Goal: Task Accomplishment & Management: Use online tool/utility

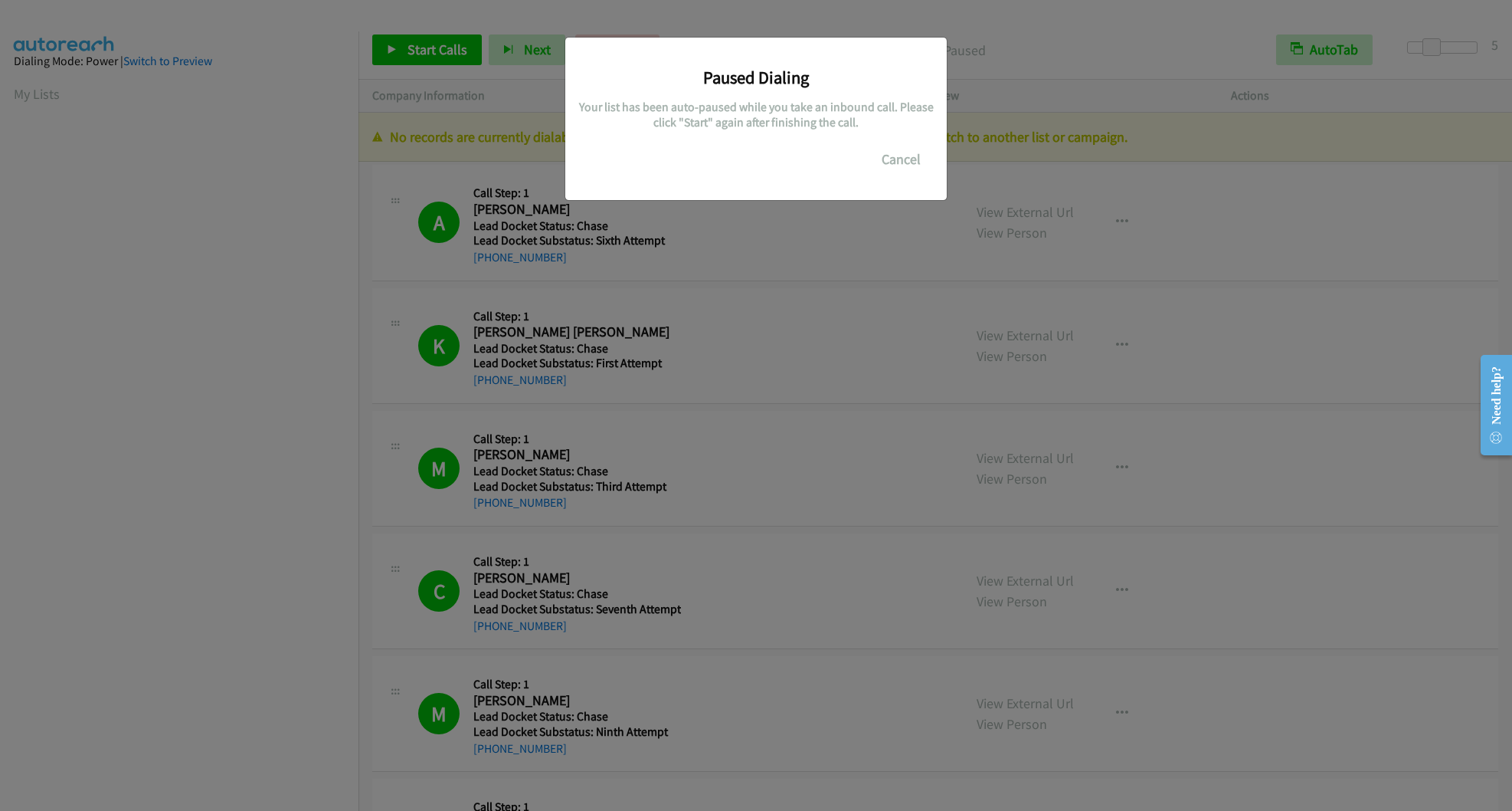
scroll to position [83, 0]
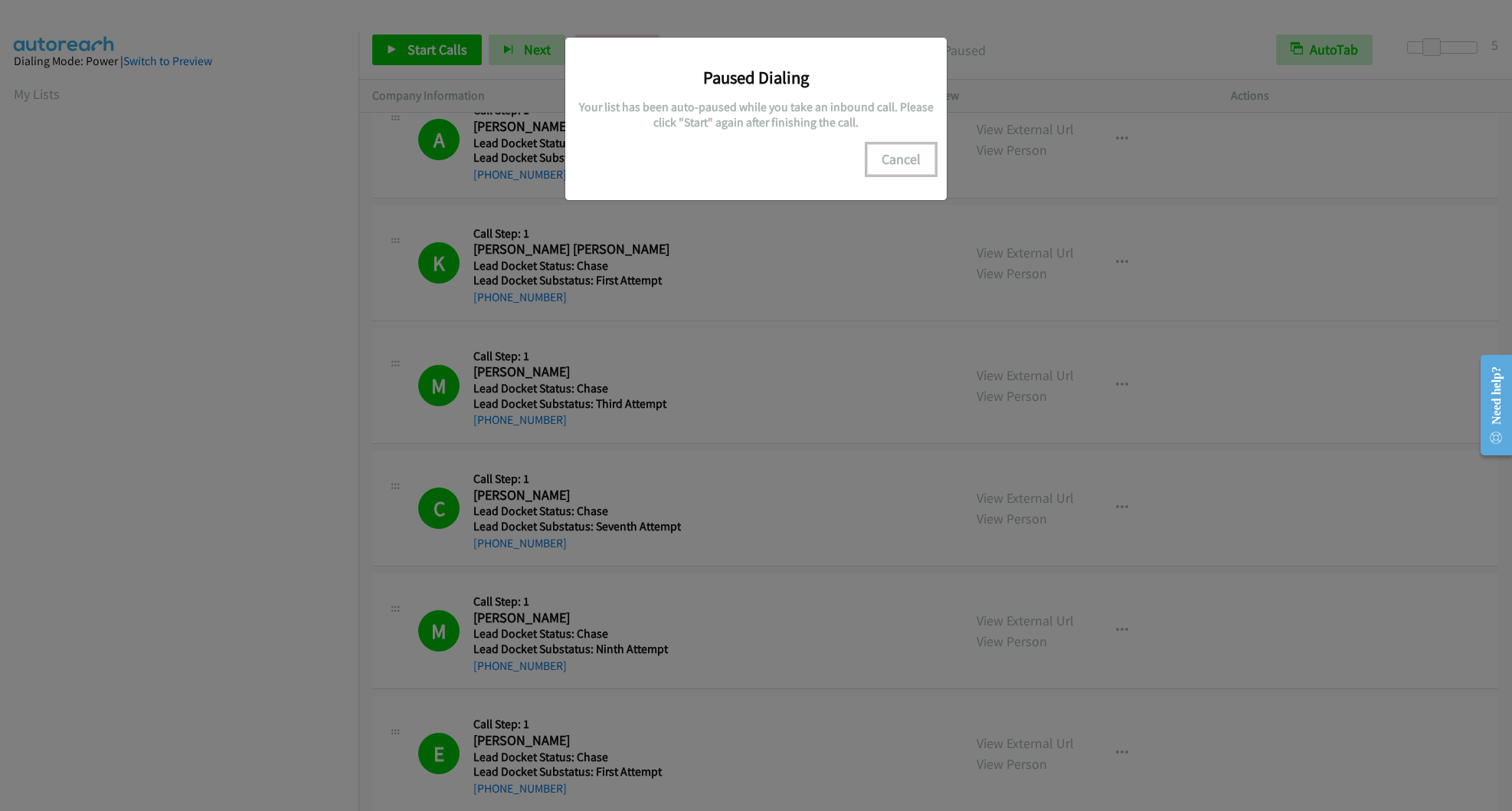
click at [917, 151] on button "Cancel" at bounding box center [901, 160] width 68 height 31
click at [892, 164] on button "Cancel" at bounding box center [901, 160] width 68 height 31
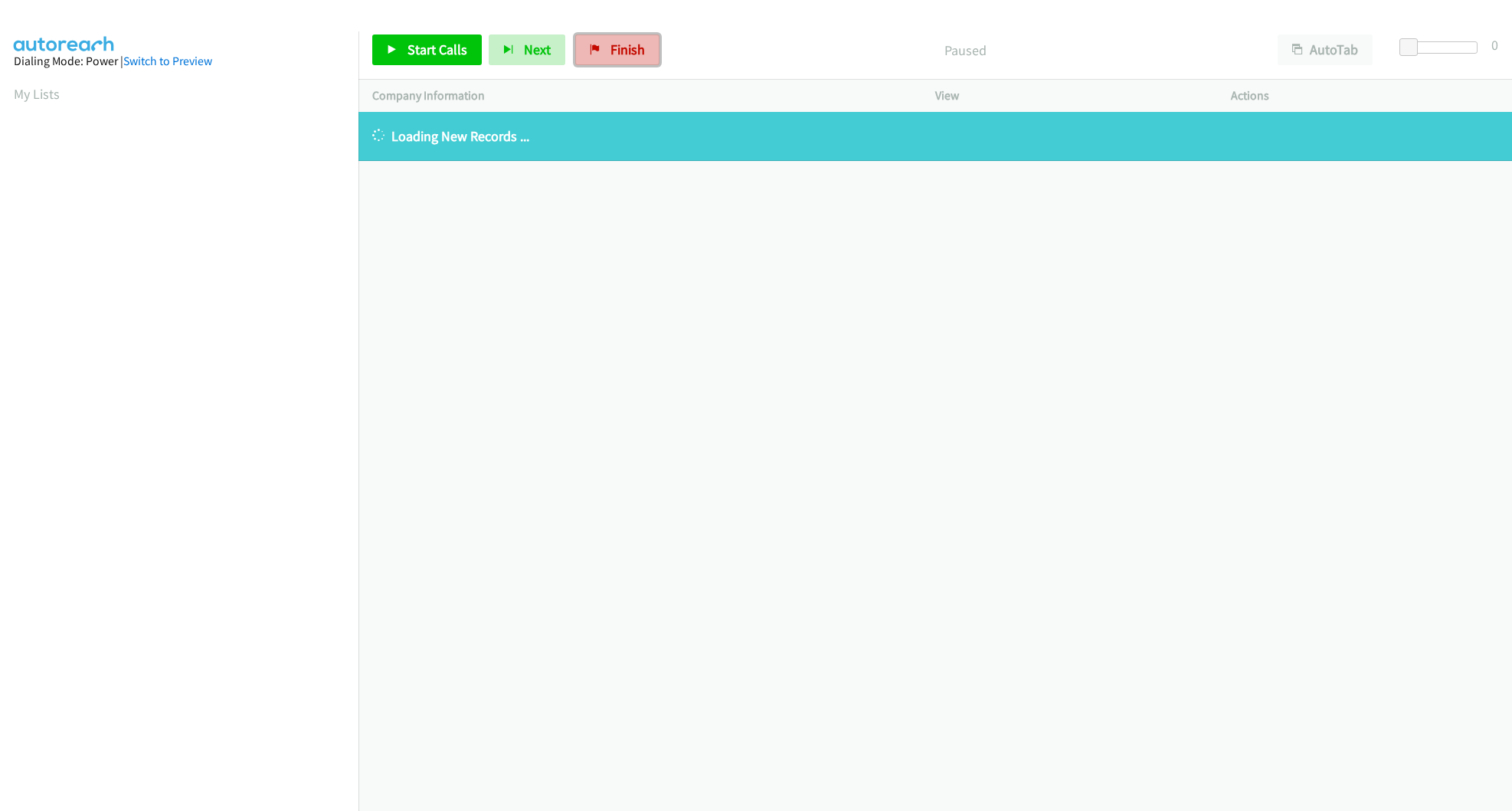
click at [621, 48] on span "Finish" at bounding box center [628, 49] width 34 height 18
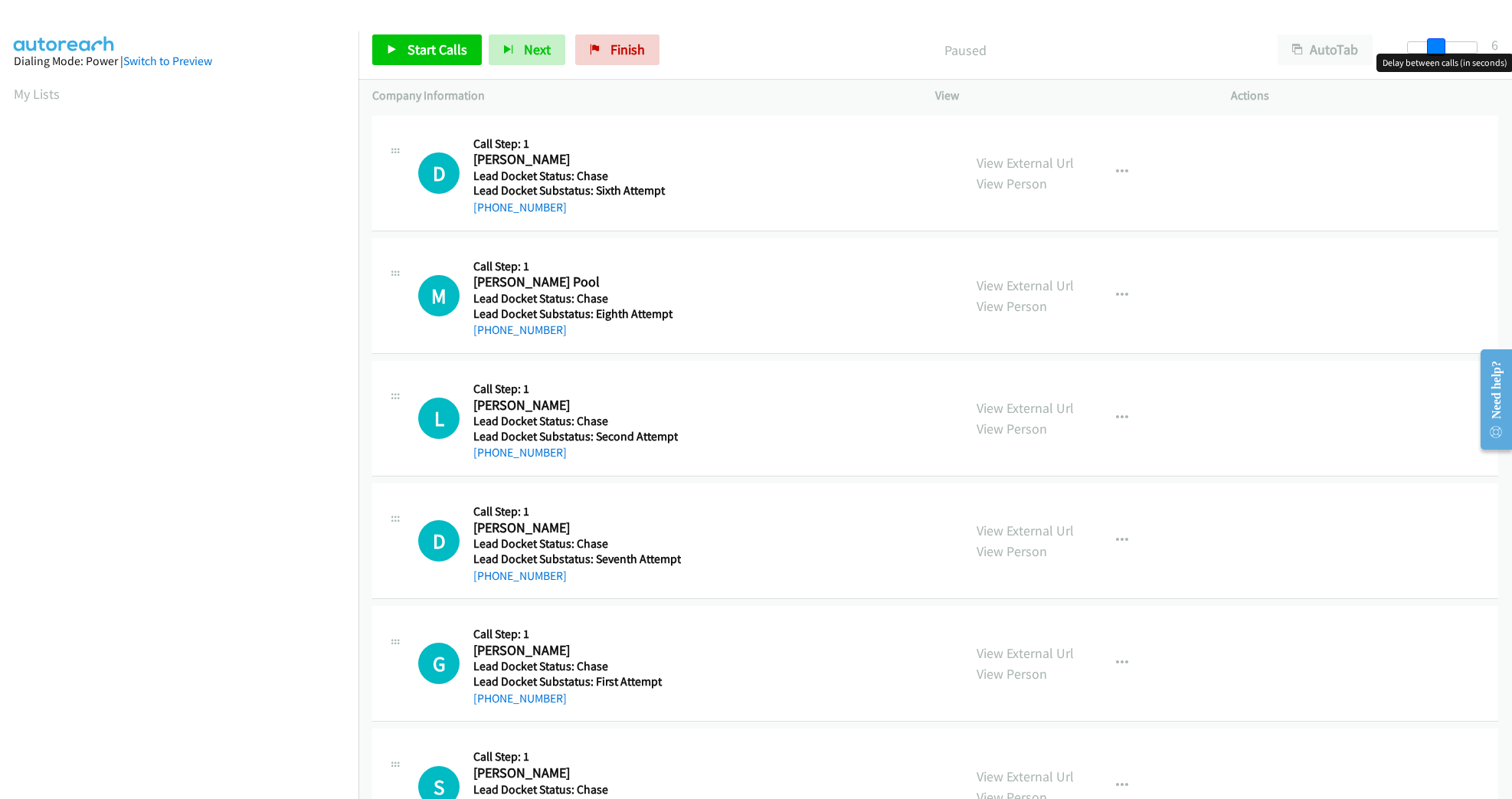
drag, startPoint x: 1403, startPoint y: 48, endPoint x: 1431, endPoint y: 47, distance: 28.0
click at [1431, 47] on span at bounding box center [1436, 48] width 19 height 19
click at [1435, 40] on span at bounding box center [1440, 48] width 19 height 19
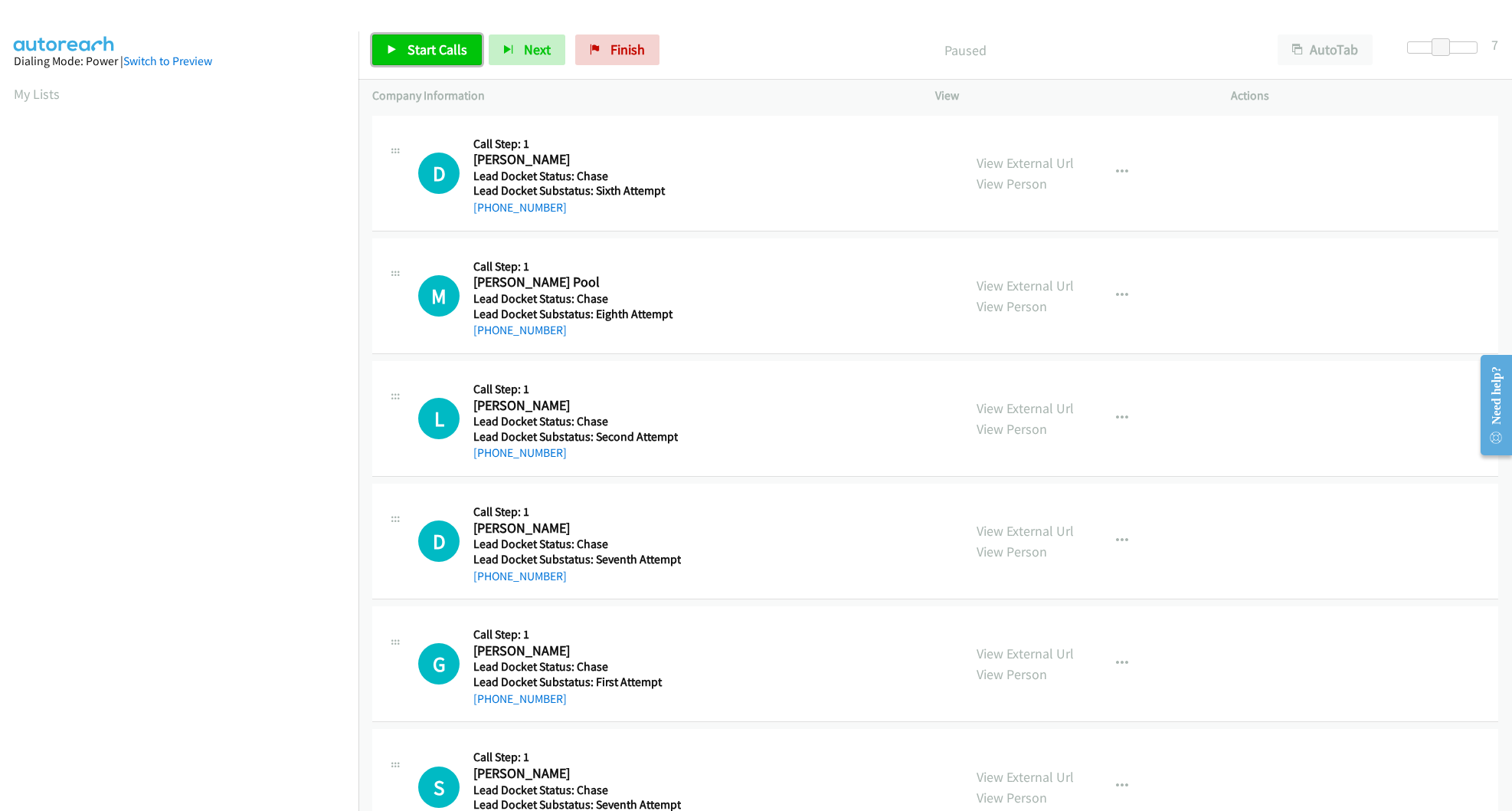
click at [437, 50] on span "Start Calls" at bounding box center [437, 49] width 60 height 18
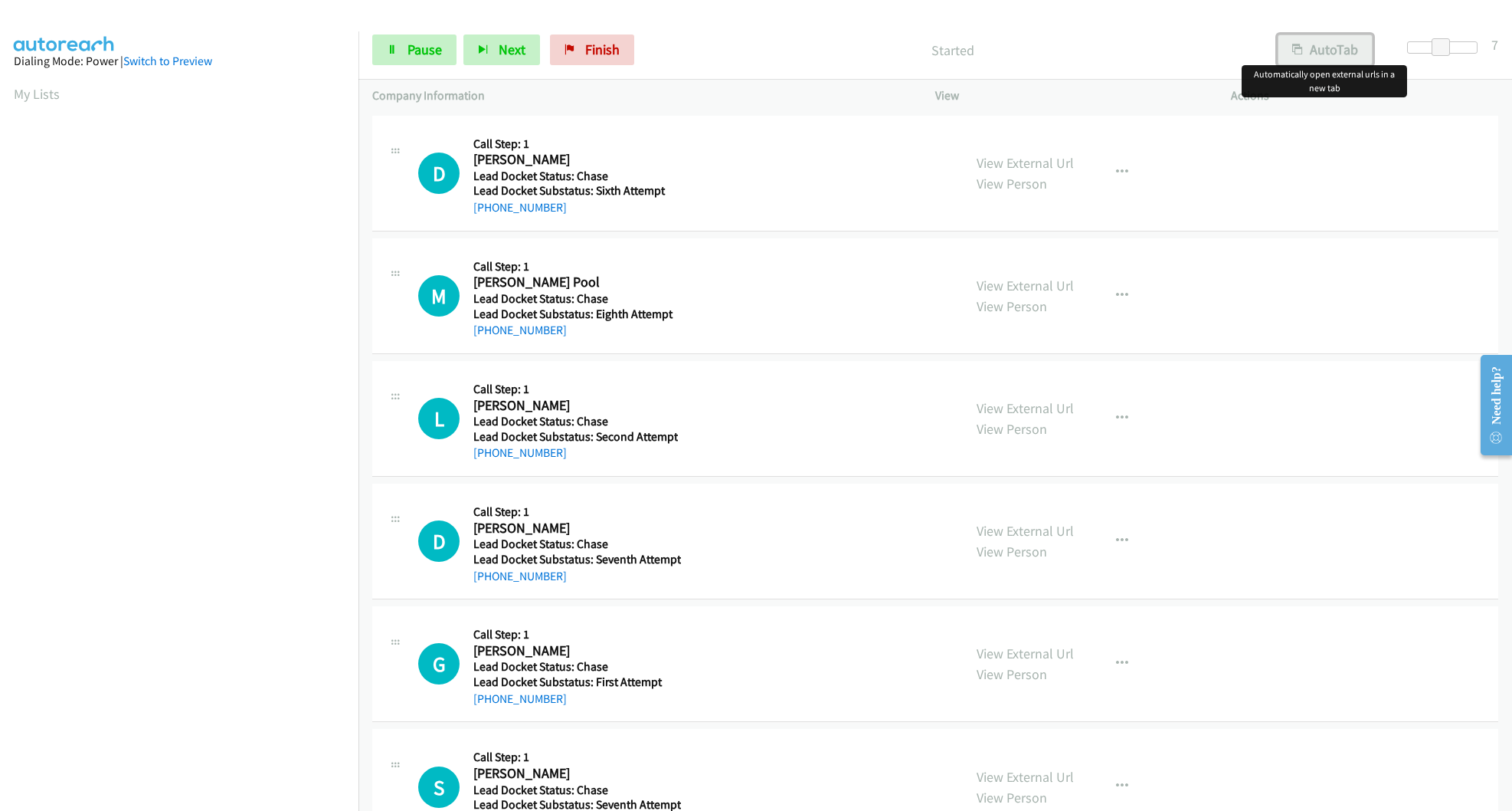
click at [1292, 39] on button "AutoTab" at bounding box center [1325, 49] width 95 height 31
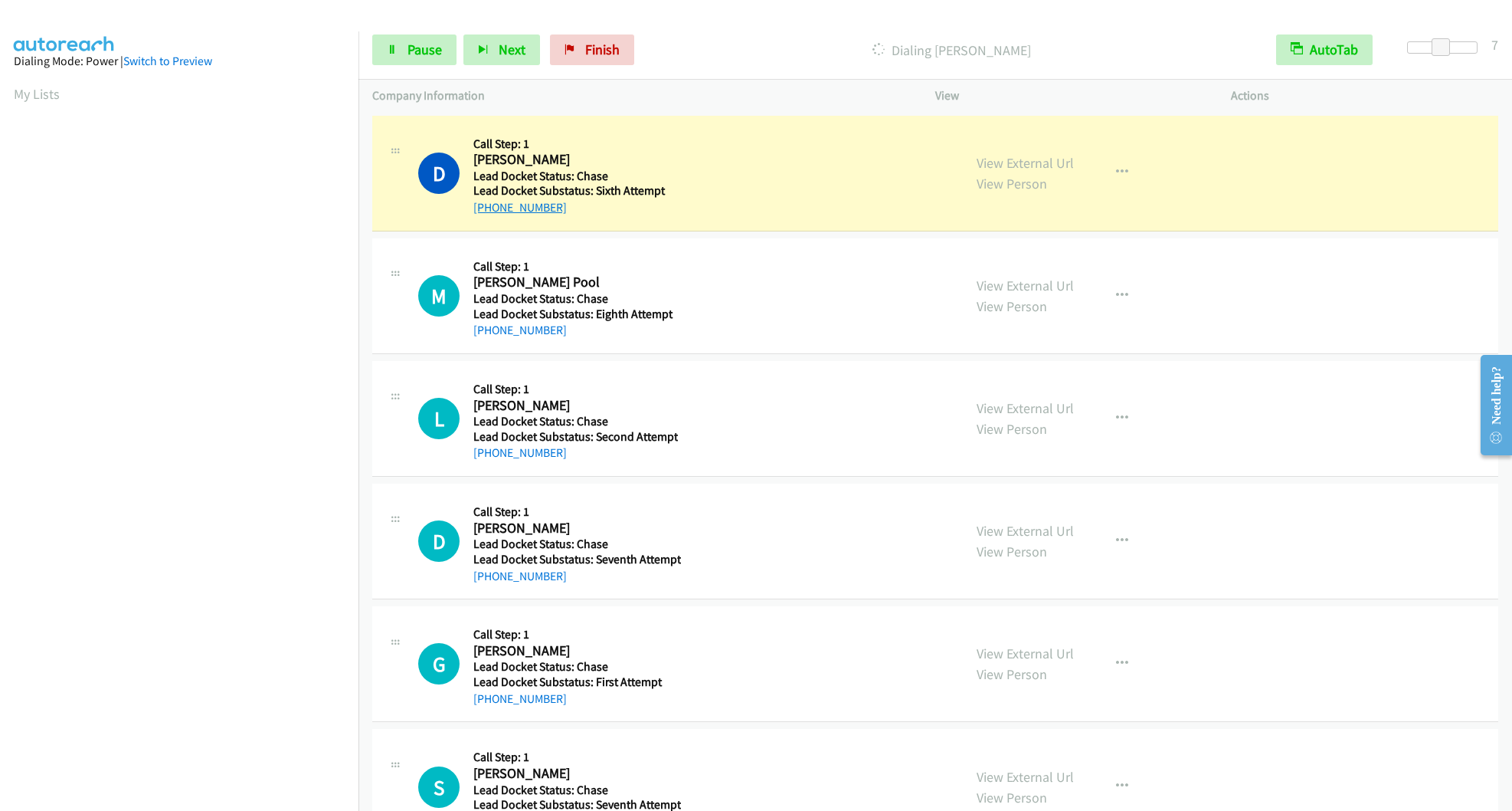
drag, startPoint x: 577, startPoint y: 212, endPoint x: 484, endPoint y: 210, distance: 93.0
click at [484, 210] on div "+1 216-346-6205" at bounding box center [575, 207] width 204 height 19
copy link "216-346-6205"
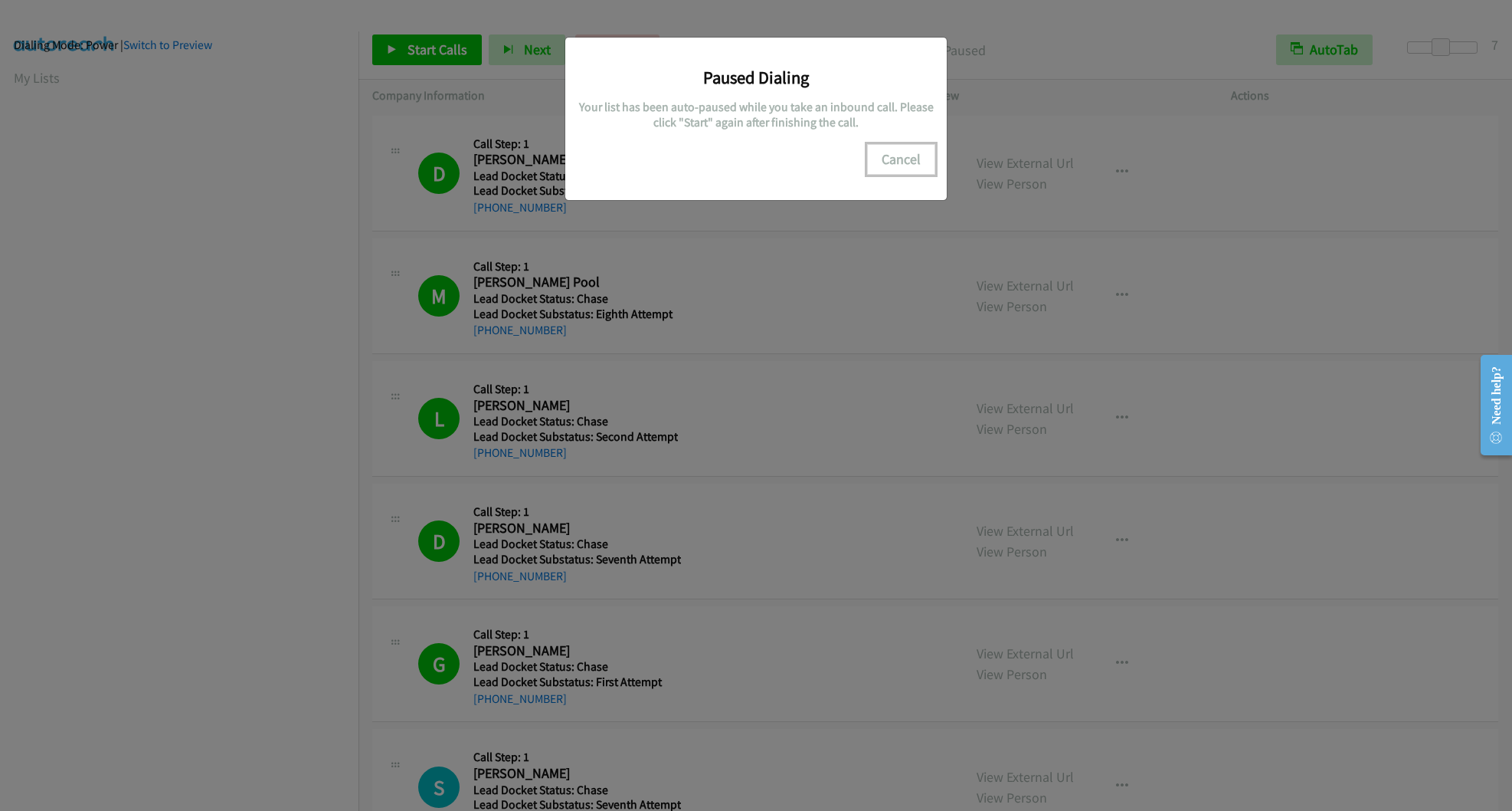
click at [905, 161] on button "Cancel" at bounding box center [901, 160] width 68 height 31
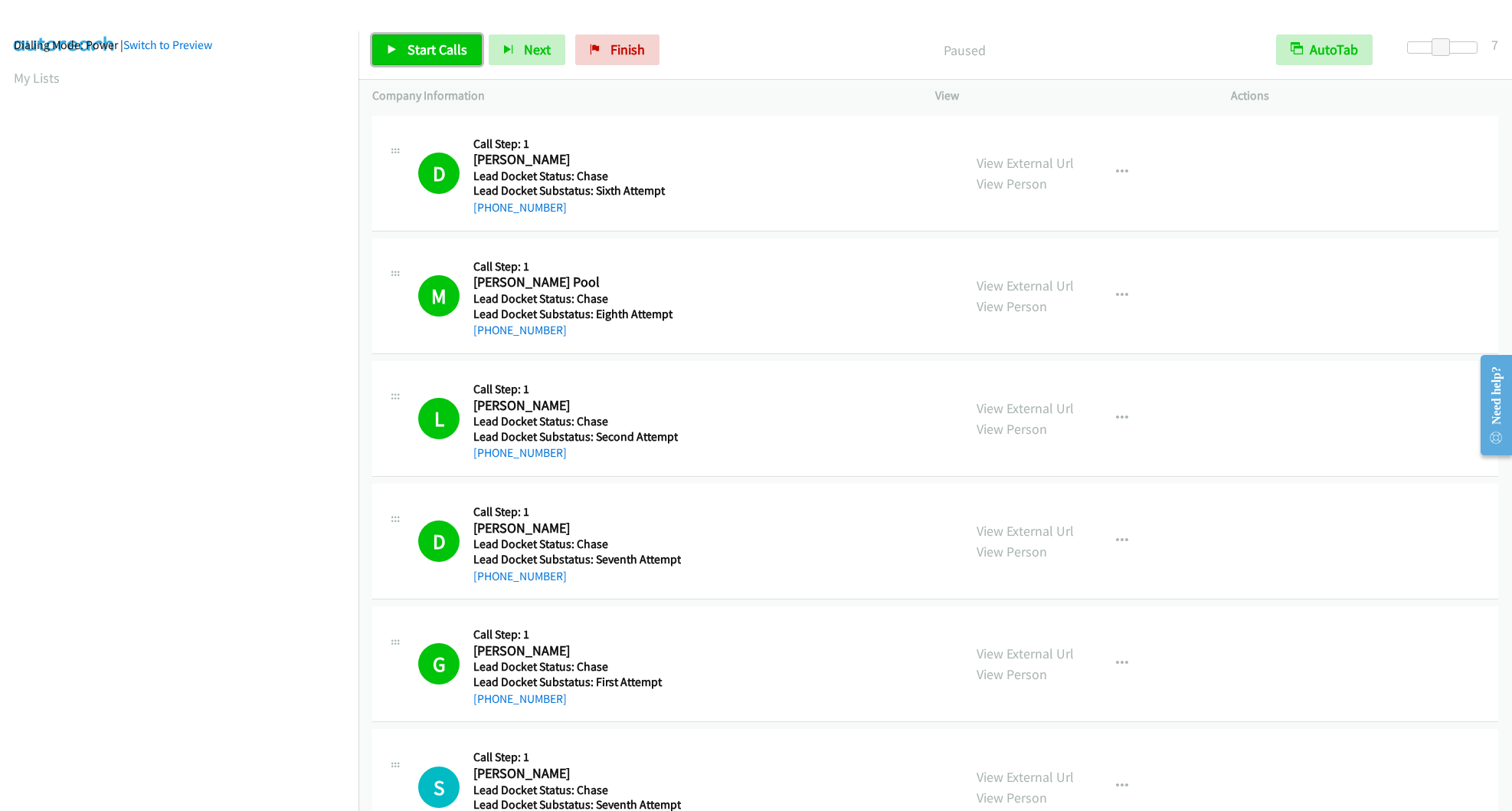
click at [435, 57] on span "Start Calls" at bounding box center [437, 49] width 60 height 18
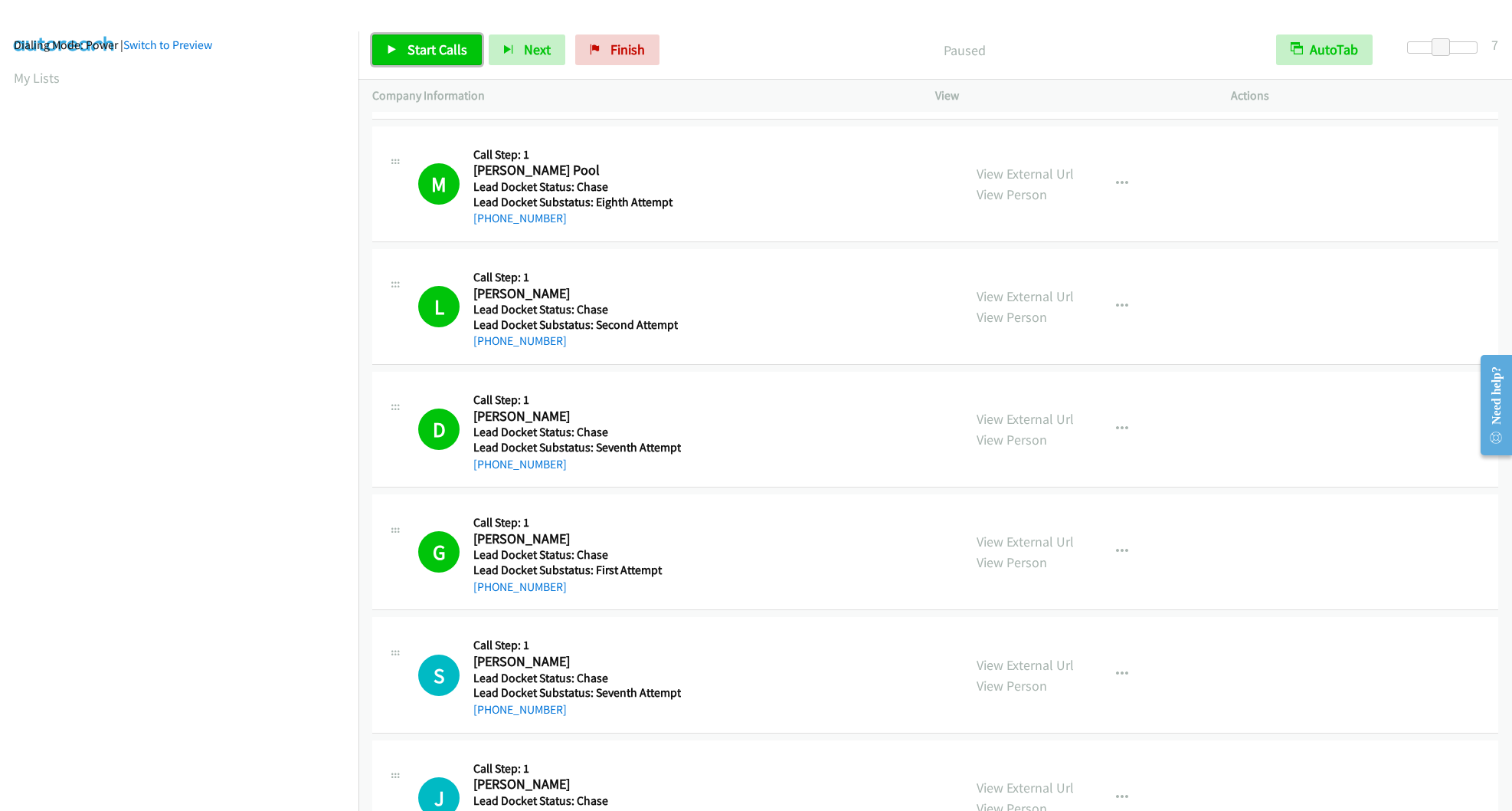
scroll to position [307, 0]
